Goal: Task Accomplishment & Management: Manage account settings

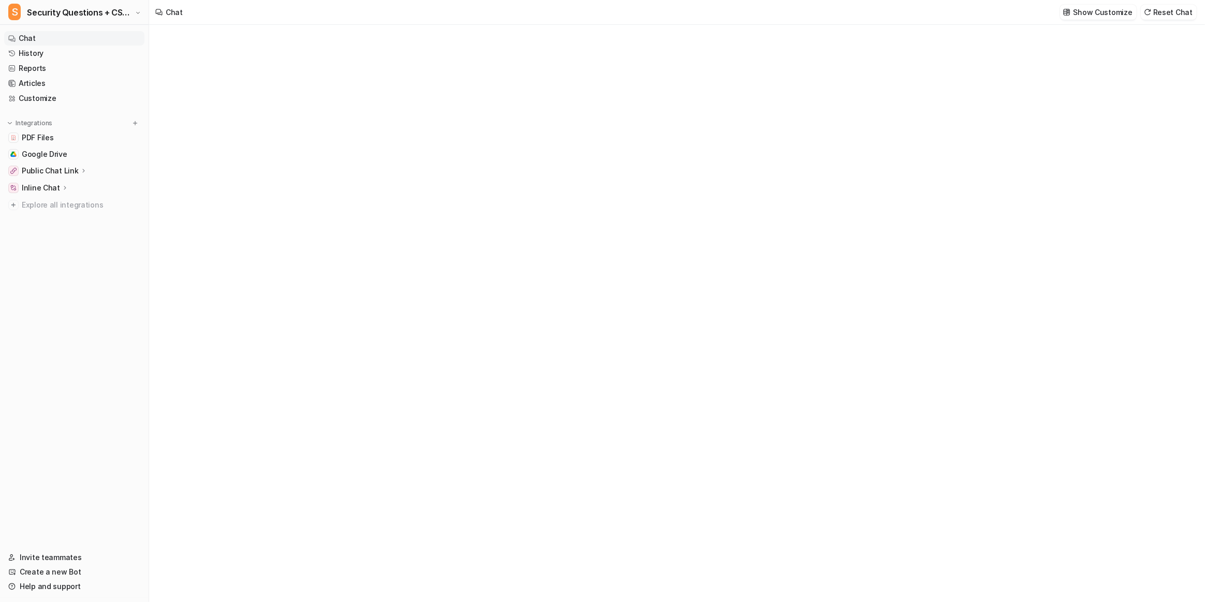
type textarea "**********"
click at [114, 20] on button "S Security Questions + CSA for eesel" at bounding box center [74, 12] width 149 height 25
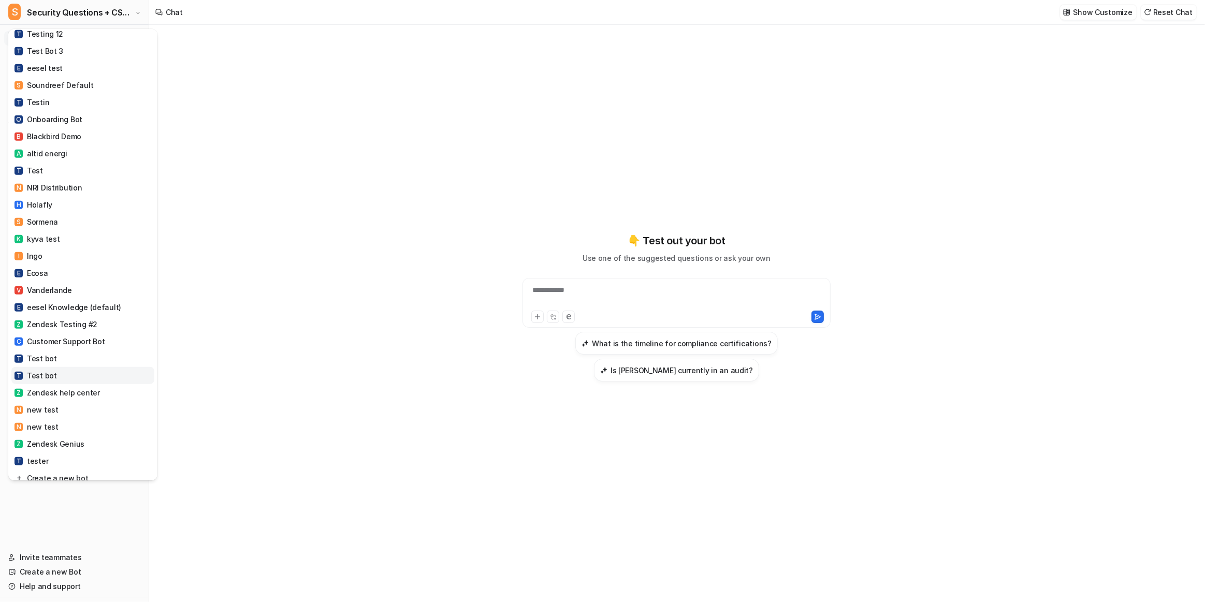
scroll to position [734, 0]
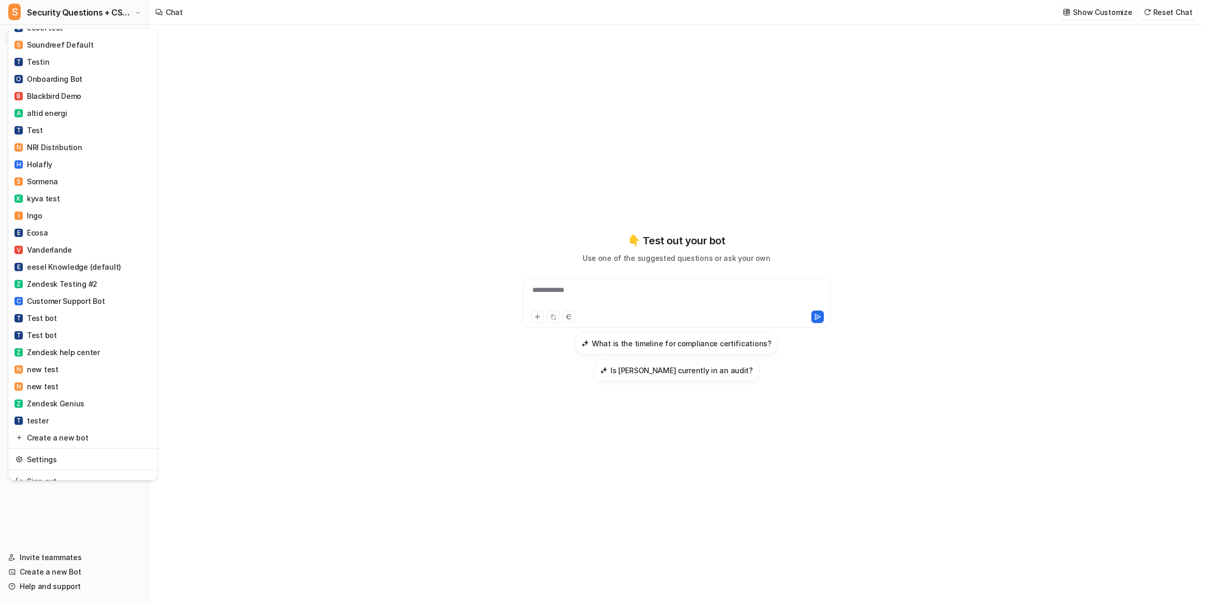
click at [95, 456] on link "Settings" at bounding box center [82, 459] width 143 height 17
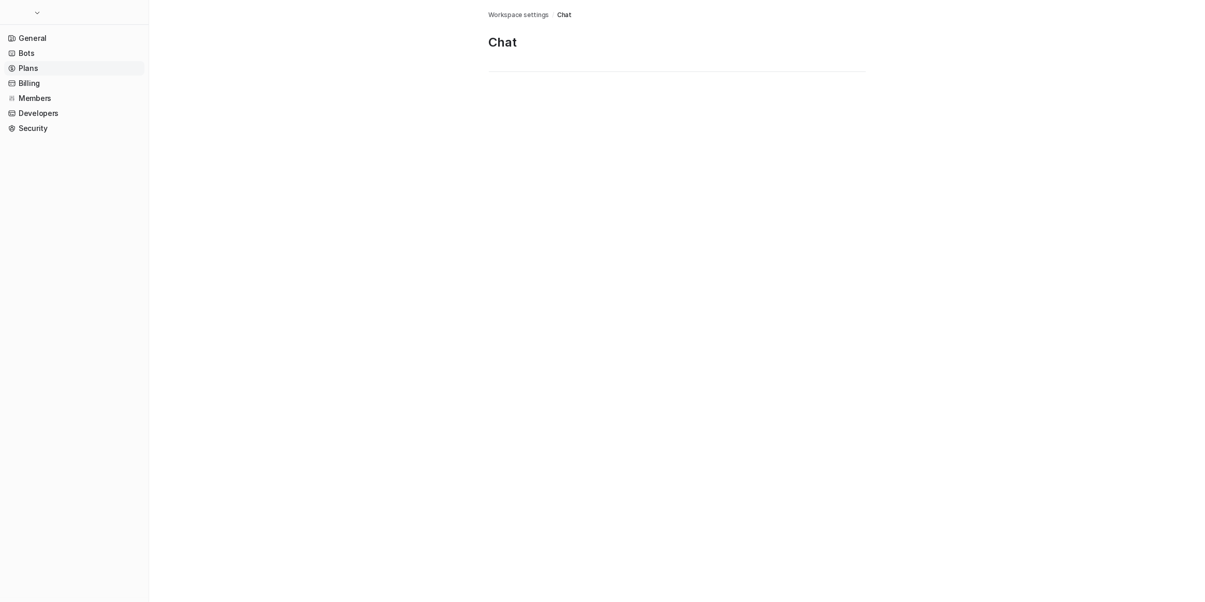
click at [66, 63] on link "Plans" at bounding box center [74, 68] width 140 height 14
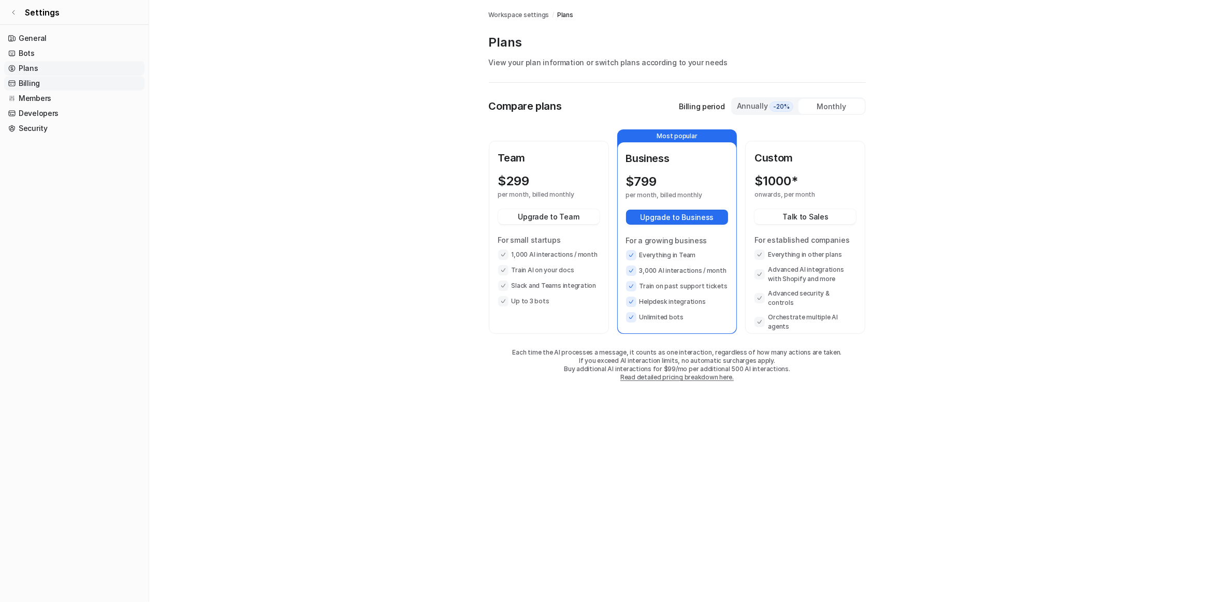
click at [37, 87] on link "Billing" at bounding box center [74, 83] width 140 height 14
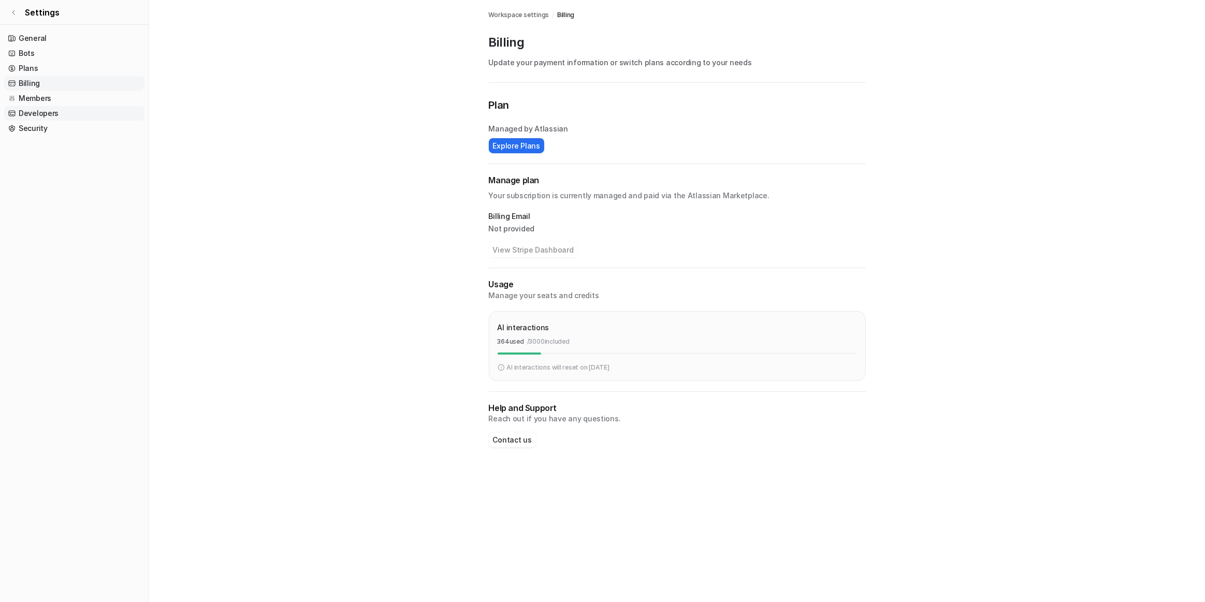
click at [72, 113] on link "Developers" at bounding box center [74, 113] width 140 height 14
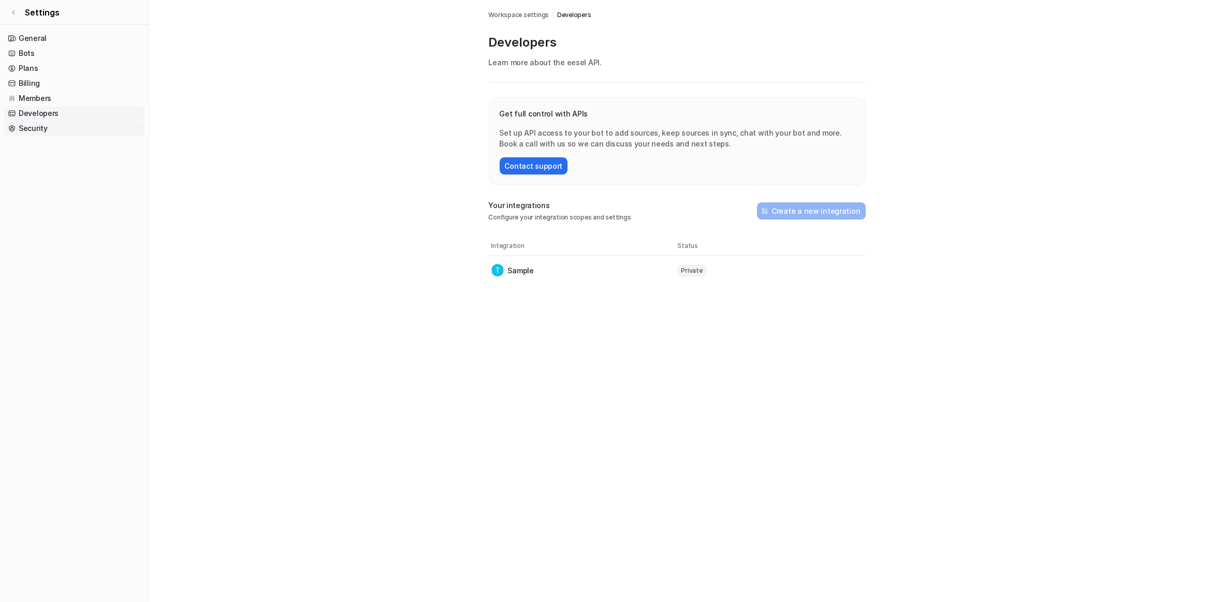
click at [67, 131] on link "Security" at bounding box center [74, 128] width 140 height 14
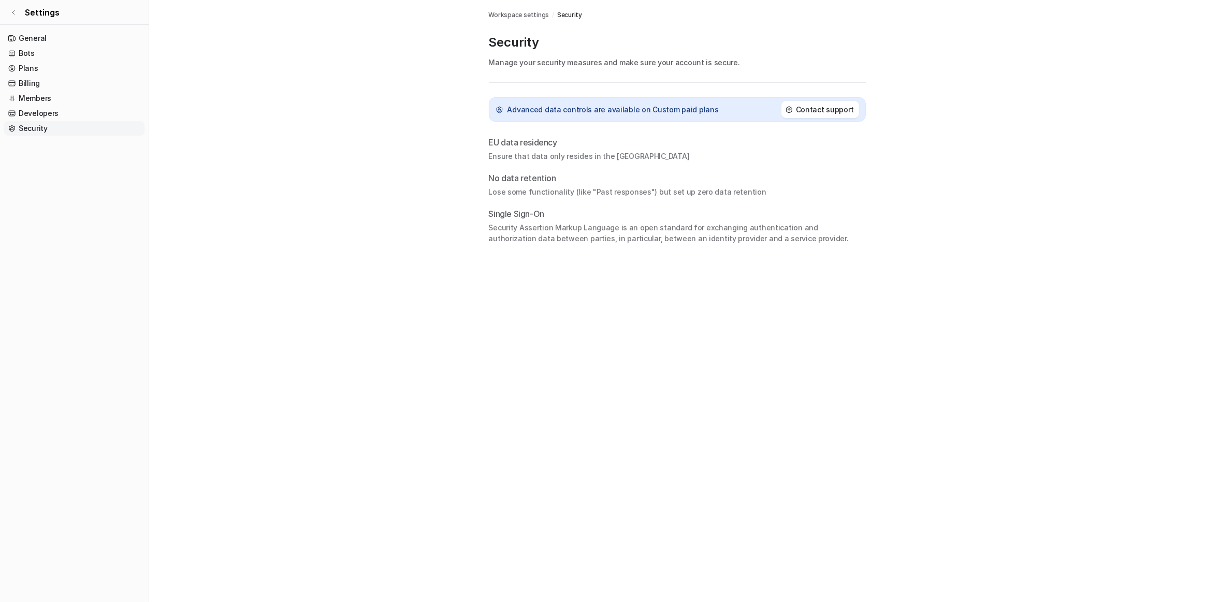
click at [539, 122] on div "Advanced data controls are available on Custom paid plans Contact support" at bounding box center [677, 109] width 377 height 53
click at [642, 109] on p "Advanced data controls are available on Custom paid plans" at bounding box center [612, 109] width 211 height 11
drag, startPoint x: 706, startPoint y: 108, endPoint x: 801, endPoint y: 102, distance: 95.4
click at [708, 108] on div "Advanced data controls are available on Custom paid plans Contact support" at bounding box center [677, 109] width 377 height 24
